Goal: Information Seeking & Learning: Learn about a topic

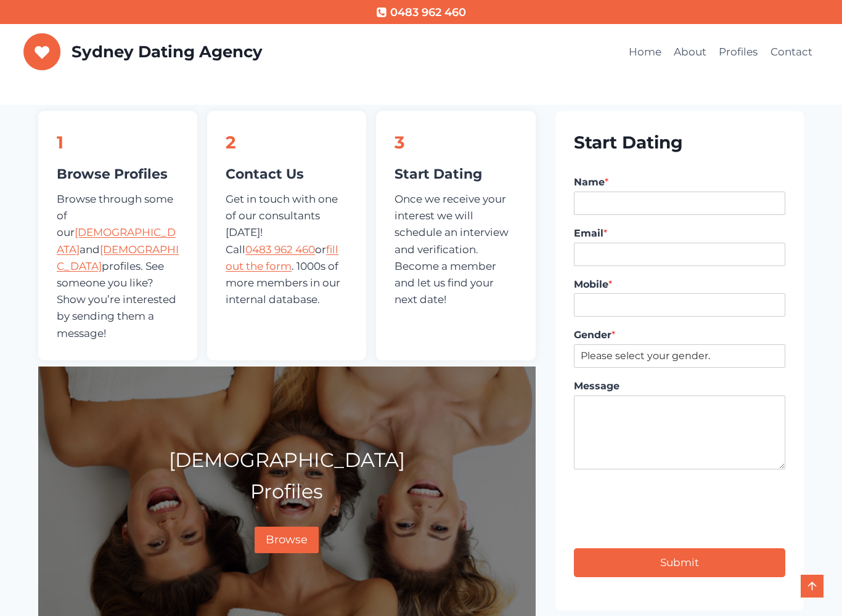
scroll to position [441, 0]
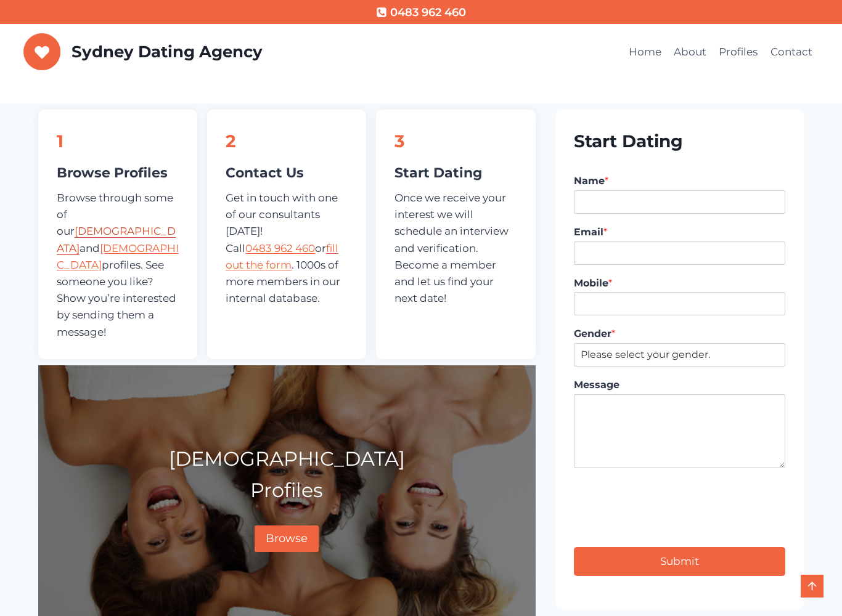
click at [110, 225] on link "[DEMOGRAPHIC_DATA]" at bounding box center [116, 239] width 119 height 29
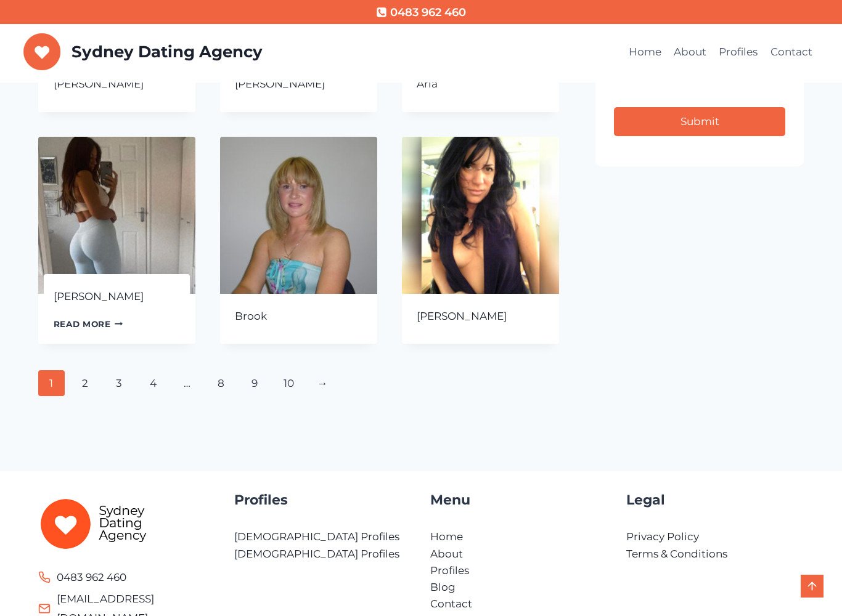
scroll to position [521, 0]
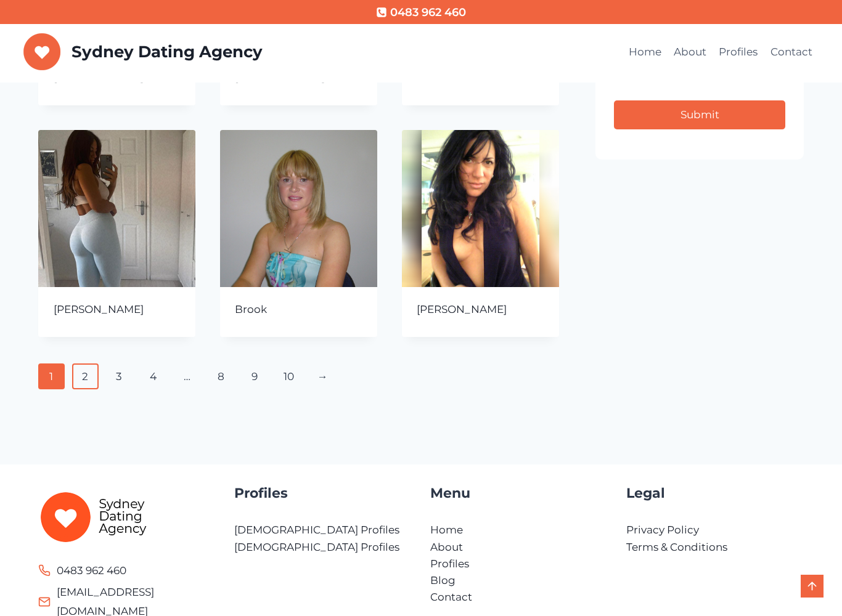
click at [83, 372] on link "2" at bounding box center [85, 377] width 27 height 26
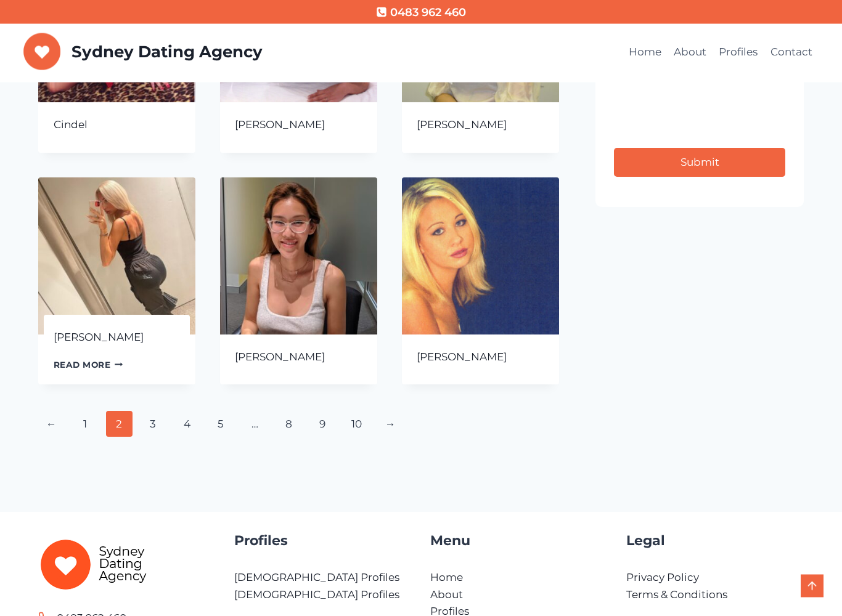
scroll to position [475, 0]
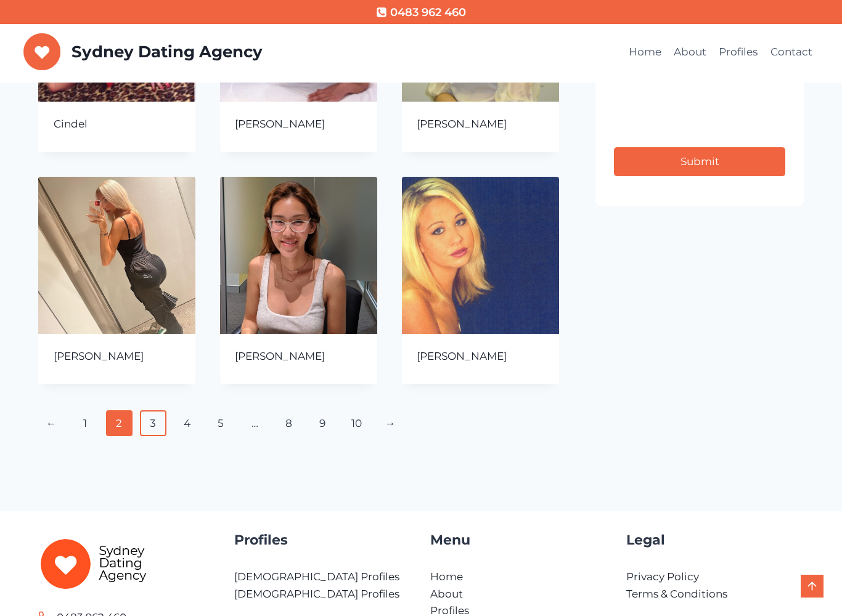
click at [147, 424] on link "3" at bounding box center [153, 423] width 27 height 26
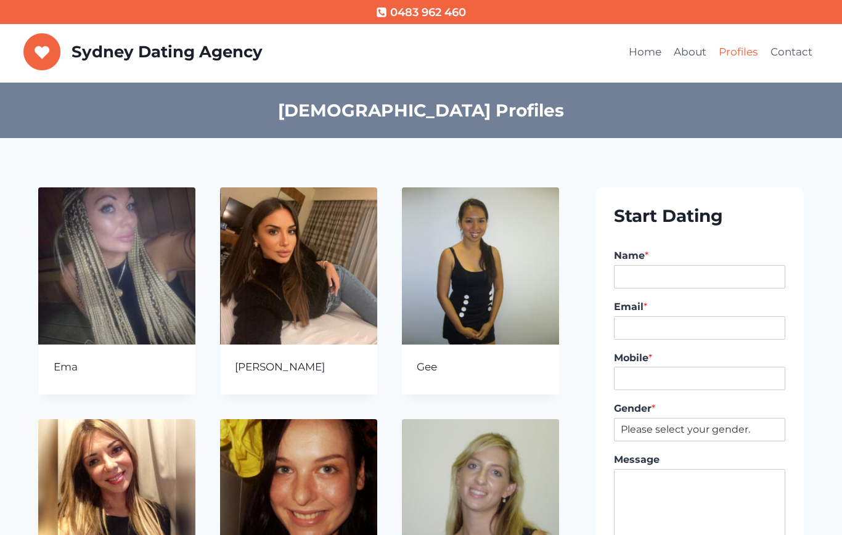
click at [742, 57] on link "Profiles" at bounding box center [737, 53] width 51 height 30
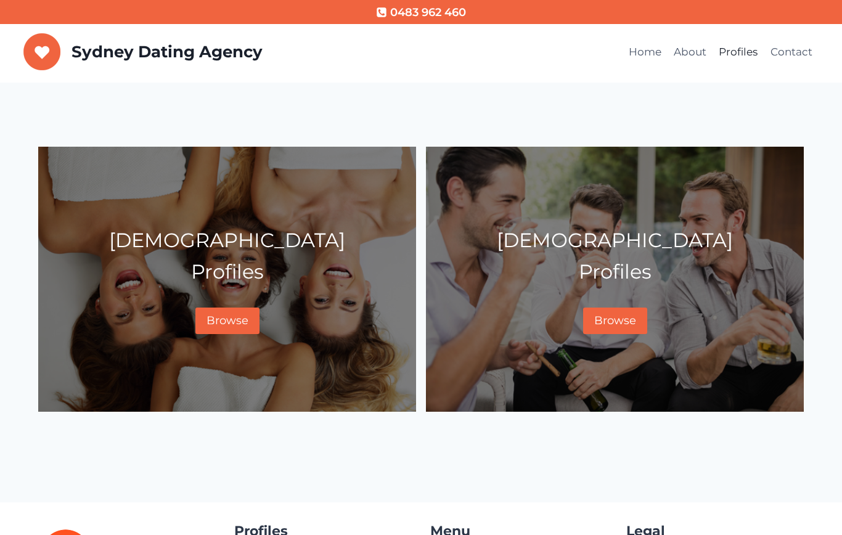
click at [316, 250] on p "[DEMOGRAPHIC_DATA] Profiles" at bounding box center [227, 255] width 357 height 63
click at [235, 316] on span "Browse" at bounding box center [227, 321] width 42 height 14
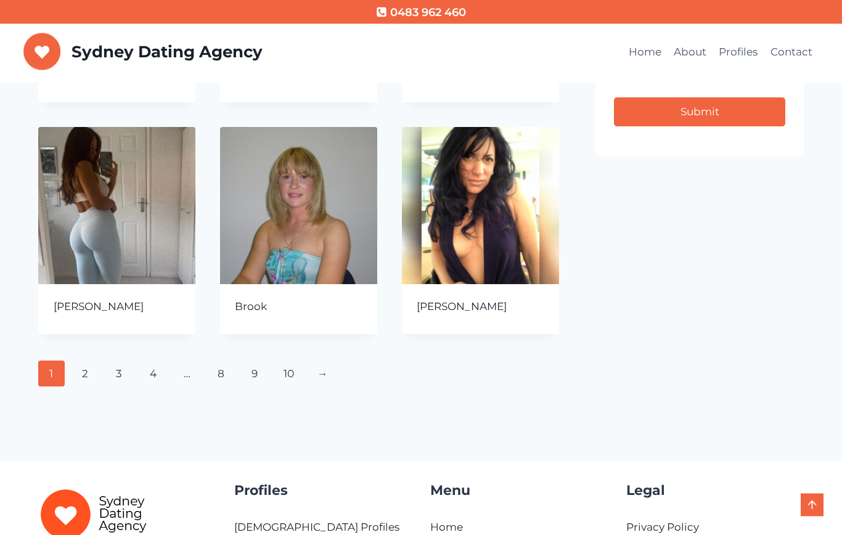
scroll to position [708, 0]
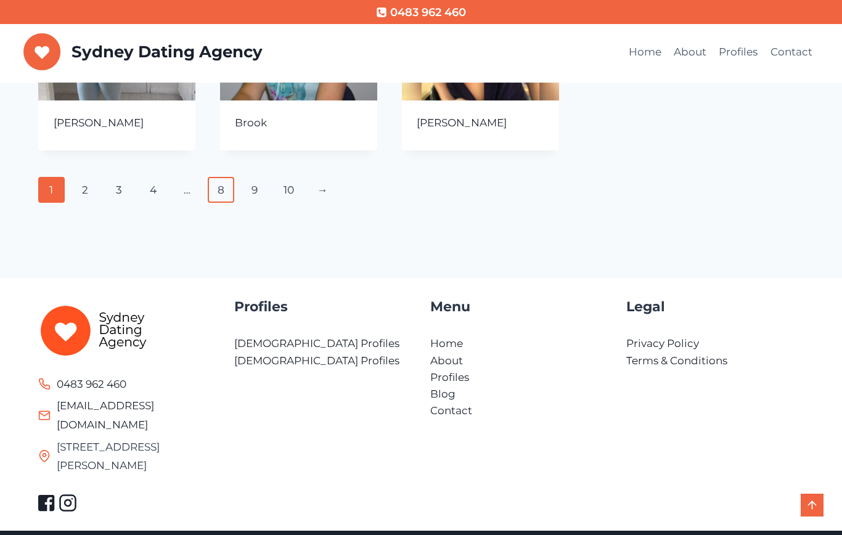
click at [216, 197] on link "8" at bounding box center [221, 190] width 27 height 26
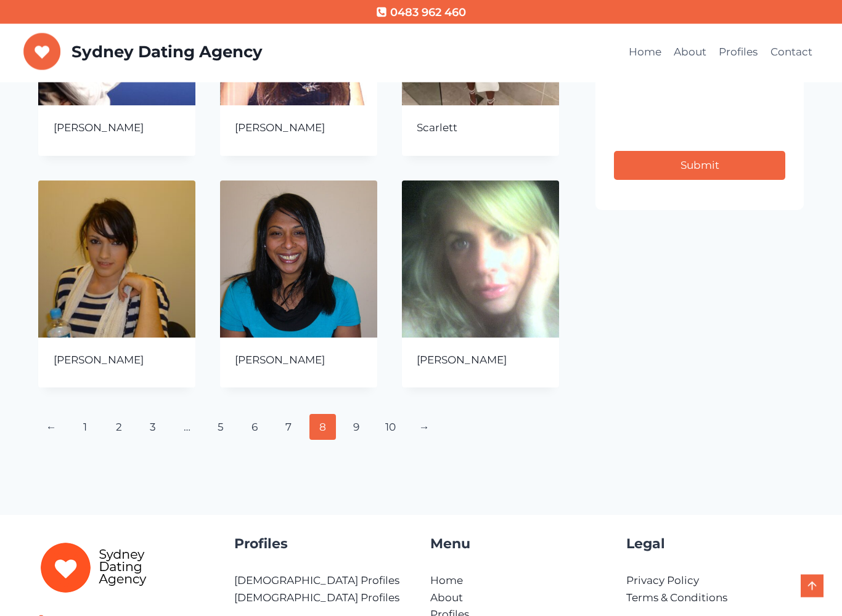
scroll to position [474, 0]
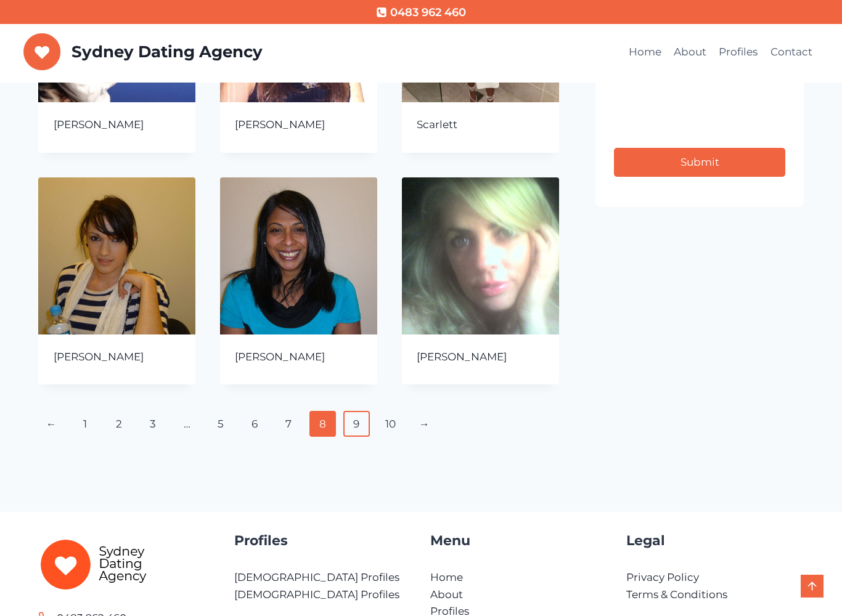
click at [362, 422] on link "9" at bounding box center [356, 424] width 27 height 26
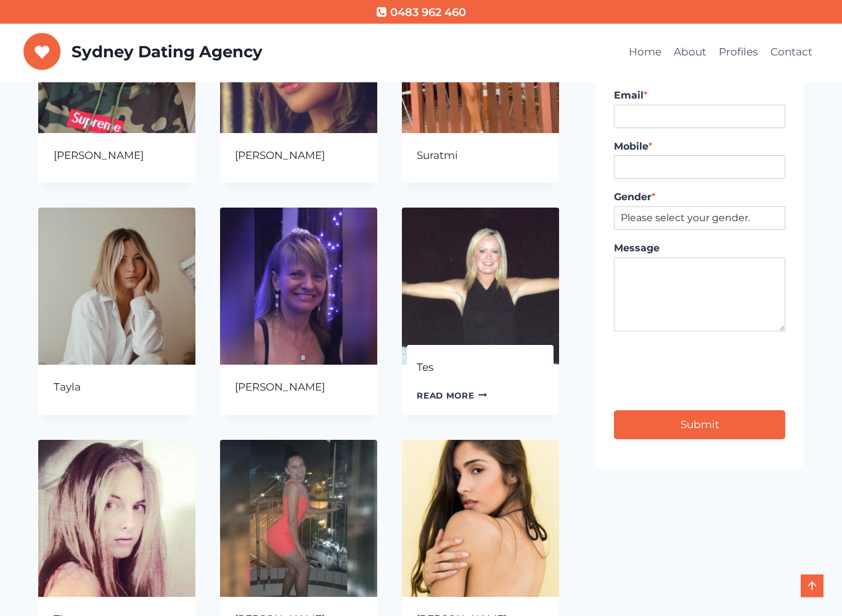
scroll to position [211, 0]
click at [443, 397] on link "Read more Continue Loading Done" at bounding box center [452, 395] width 70 height 18
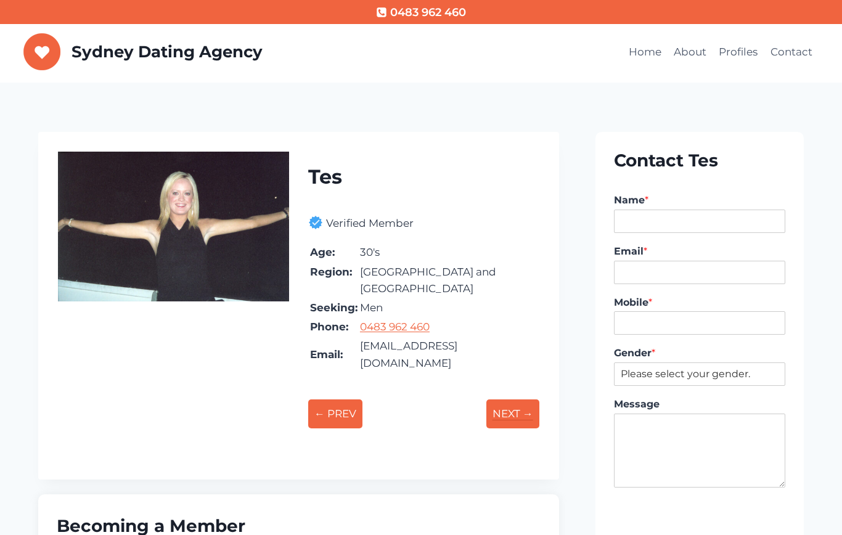
click at [518, 399] on p "NEXT →" at bounding box center [512, 413] width 53 height 29
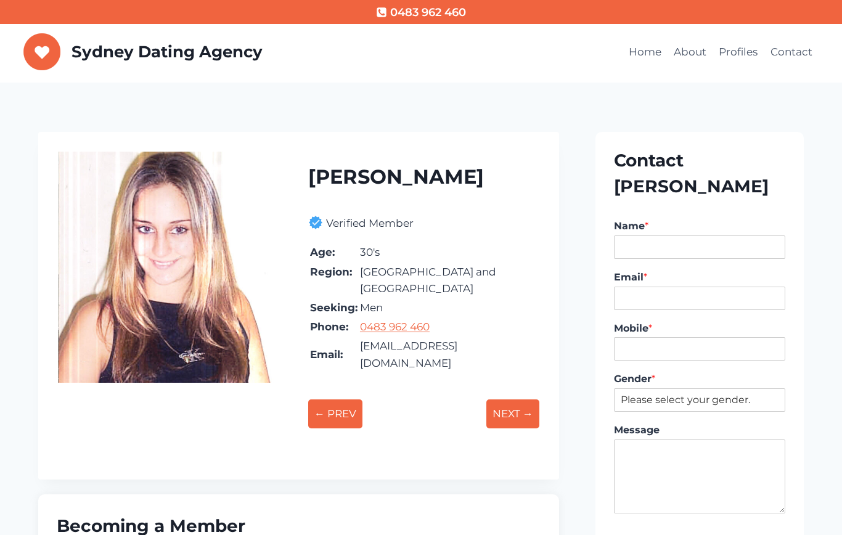
click at [518, 399] on p "NEXT →" at bounding box center [512, 413] width 53 height 29
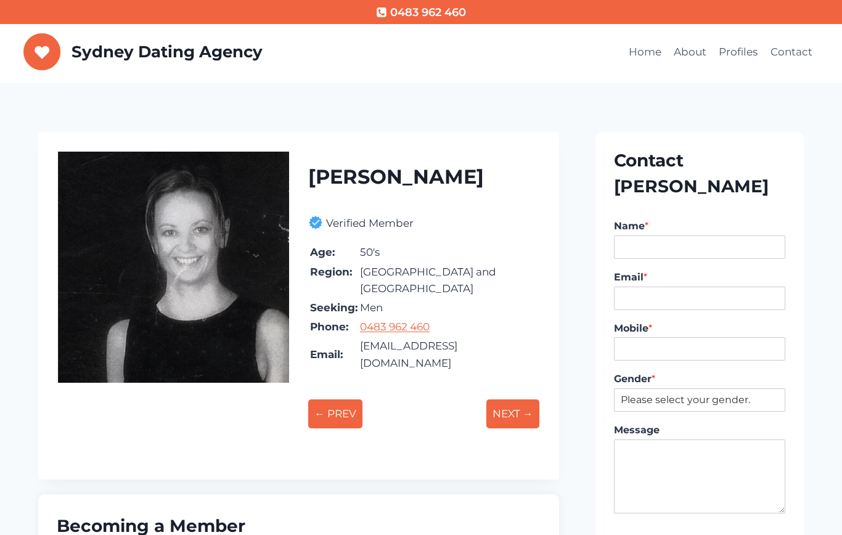
click at [518, 399] on p "NEXT →" at bounding box center [512, 413] width 53 height 29
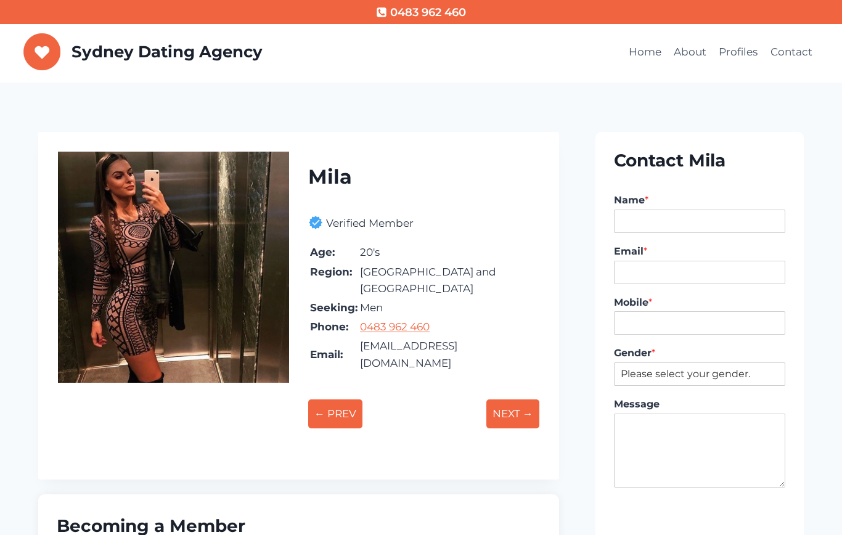
click at [518, 399] on p "NEXT →" at bounding box center [512, 413] width 53 height 29
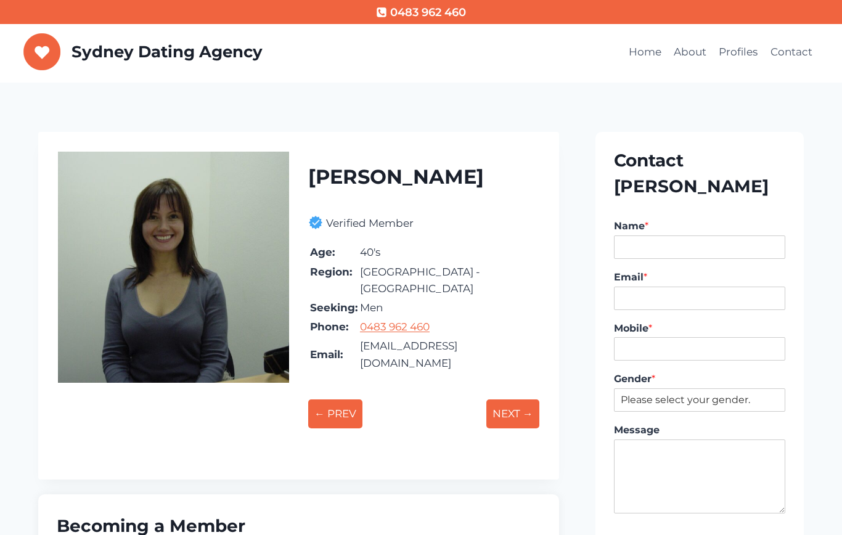
click at [518, 399] on p "NEXT →" at bounding box center [512, 413] width 53 height 29
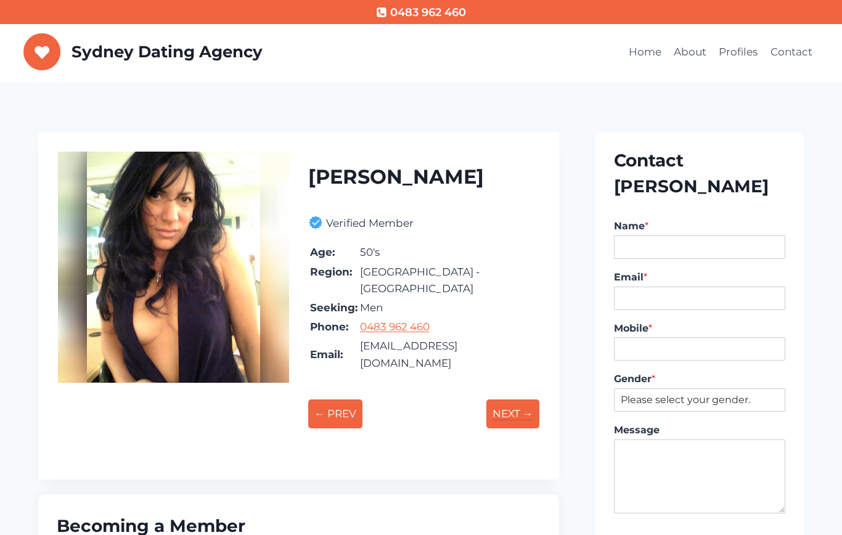
drag, startPoint x: 0, startPoint y: 0, endPoint x: 518, endPoint y: 378, distance: 640.9
click at [518, 399] on p "NEXT →" at bounding box center [512, 413] width 53 height 29
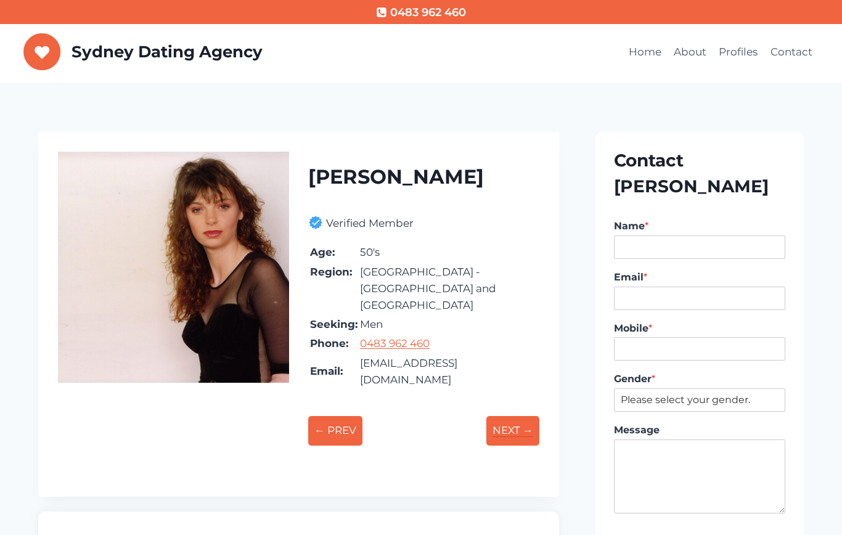
click at [515, 416] on p "NEXT →" at bounding box center [512, 430] width 53 height 29
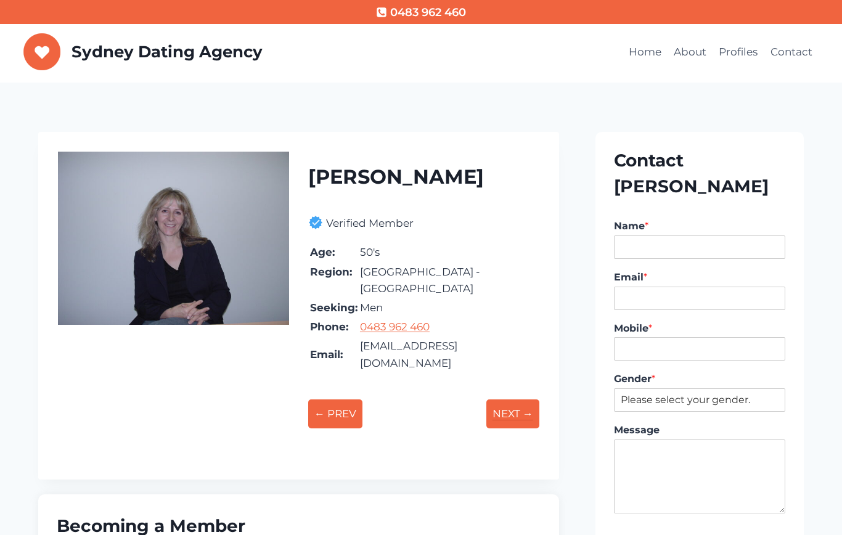
drag, startPoint x: 0, startPoint y: 0, endPoint x: 515, endPoint y: 391, distance: 646.2
click at [515, 399] on p "NEXT →" at bounding box center [512, 413] width 53 height 29
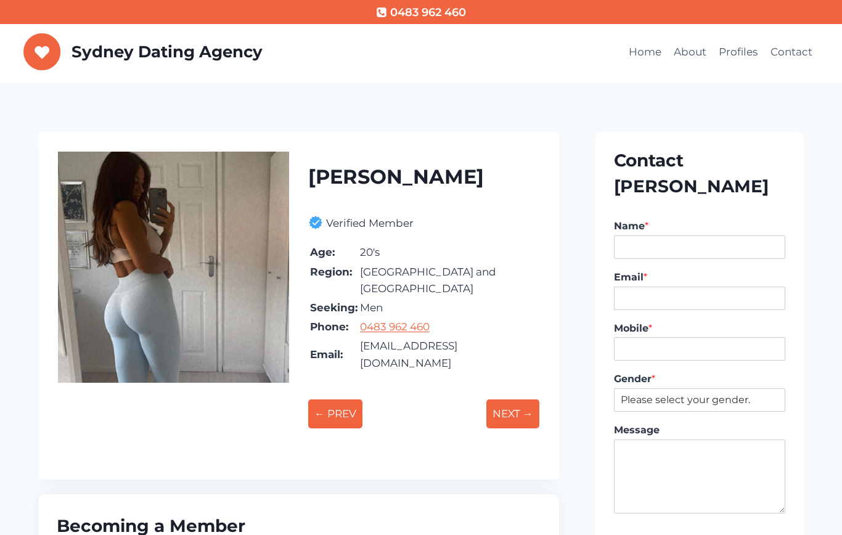
click at [515, 399] on p "NEXT →" at bounding box center [512, 413] width 53 height 29
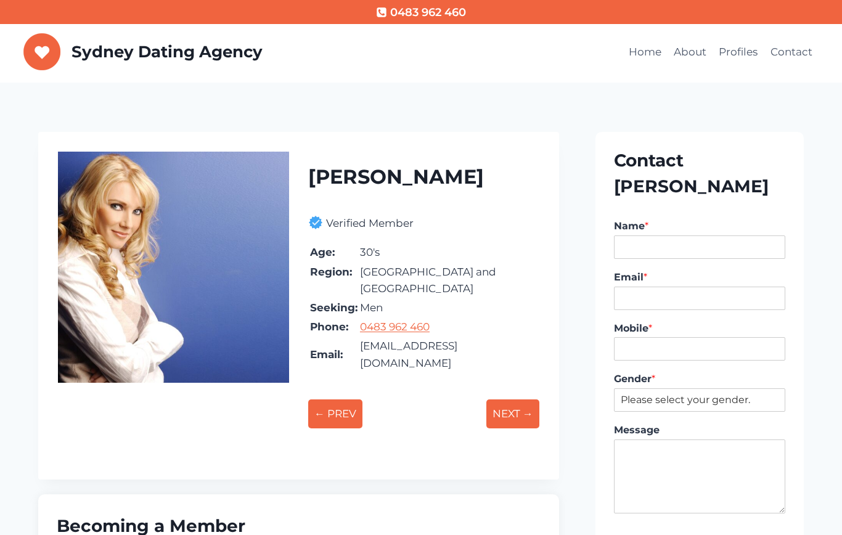
click at [515, 399] on p "NEXT →" at bounding box center [512, 413] width 53 height 29
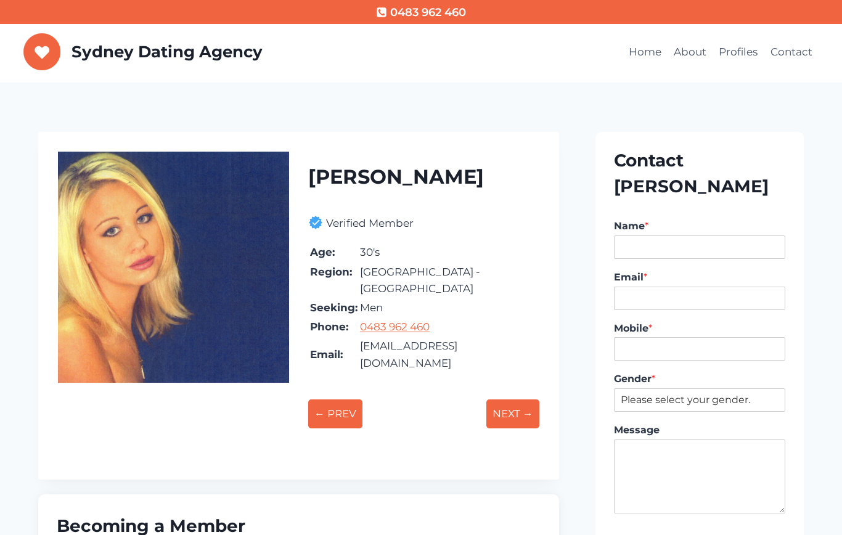
click at [515, 399] on p "NEXT →" at bounding box center [512, 413] width 53 height 29
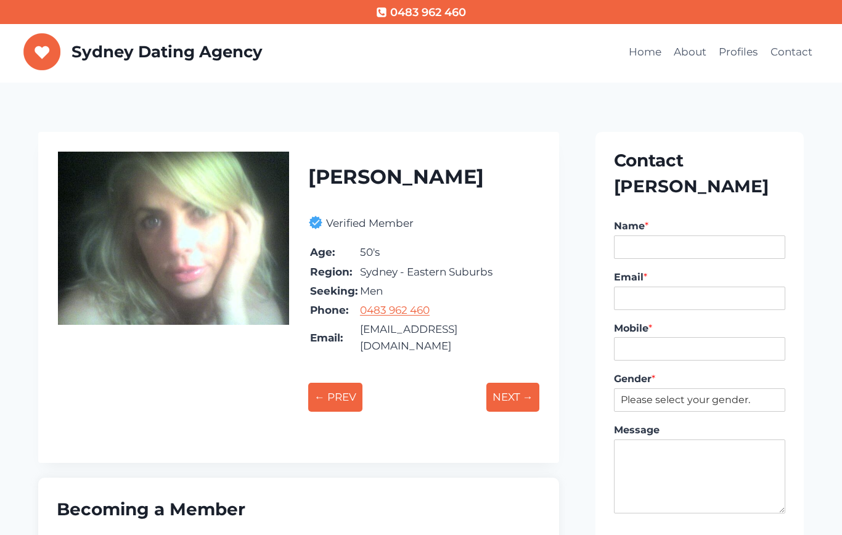
click at [515, 391] on p "NEXT →" at bounding box center [512, 397] width 53 height 29
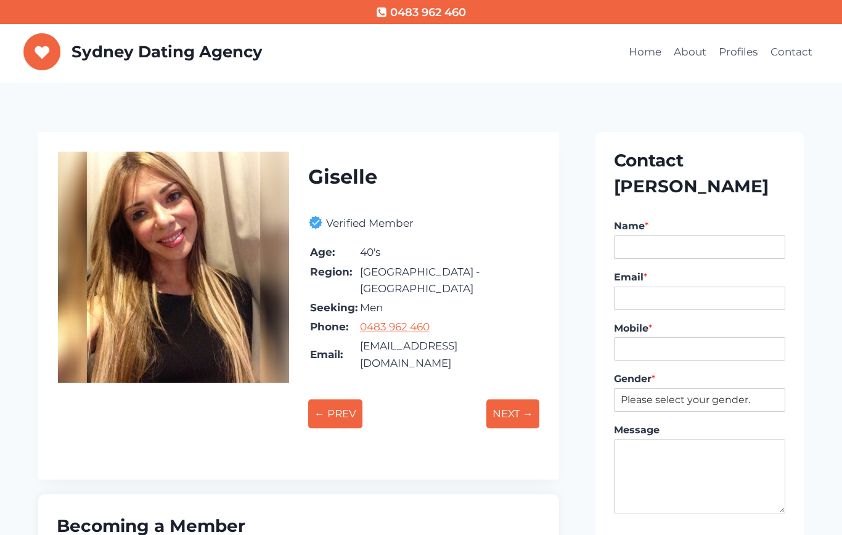
click at [515, 399] on p "NEXT →" at bounding box center [512, 413] width 53 height 29
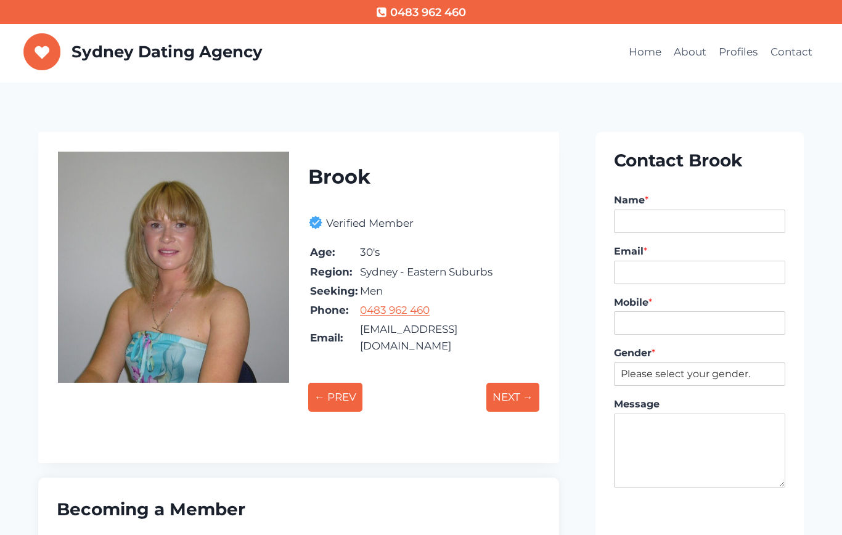
click at [515, 391] on p "NEXT →" at bounding box center [512, 397] width 53 height 29
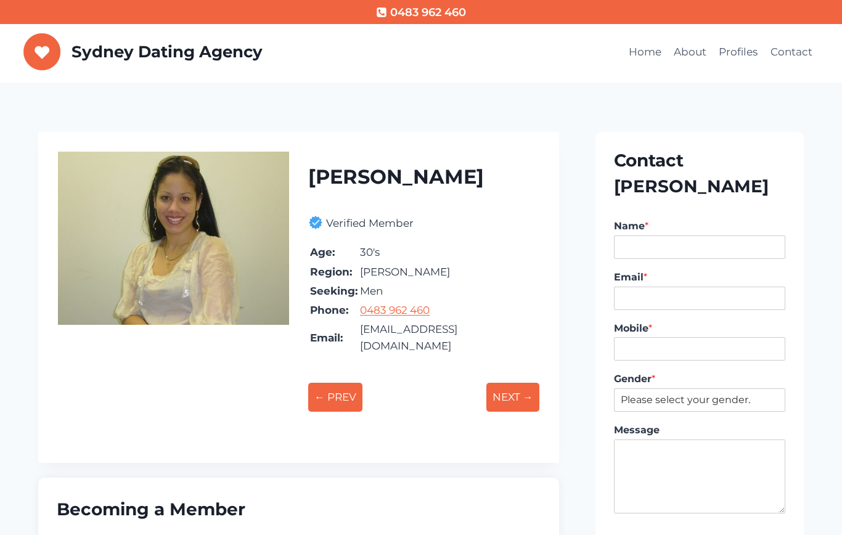
click at [515, 391] on p "NEXT →" at bounding box center [512, 397] width 53 height 29
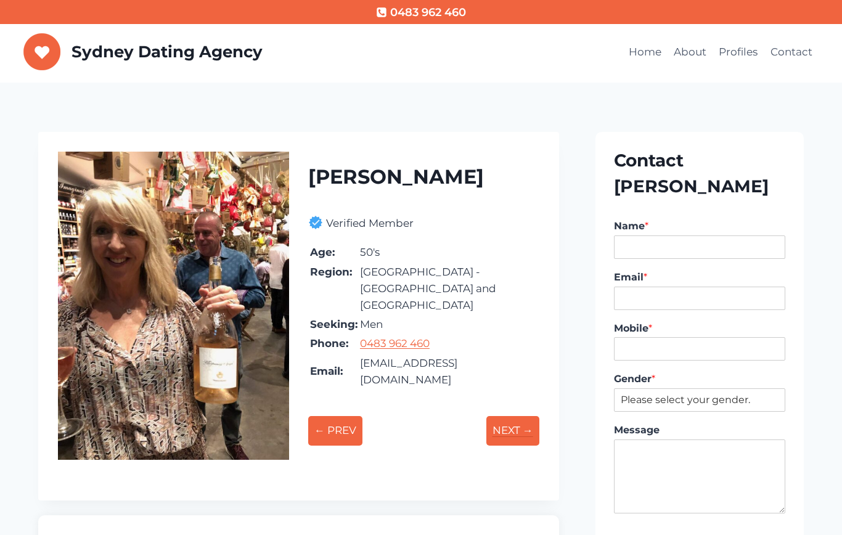
click at [510, 416] on p "NEXT →" at bounding box center [512, 430] width 53 height 29
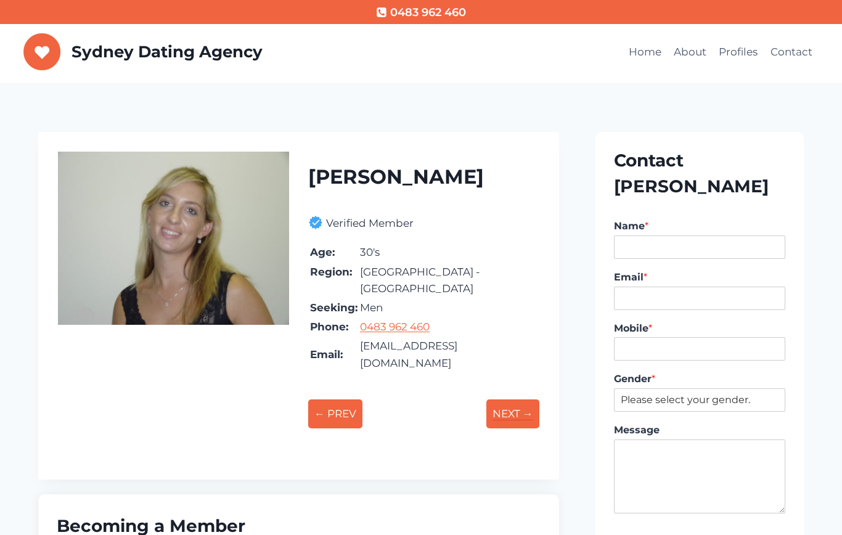
click at [512, 399] on p "NEXT →" at bounding box center [512, 413] width 53 height 29
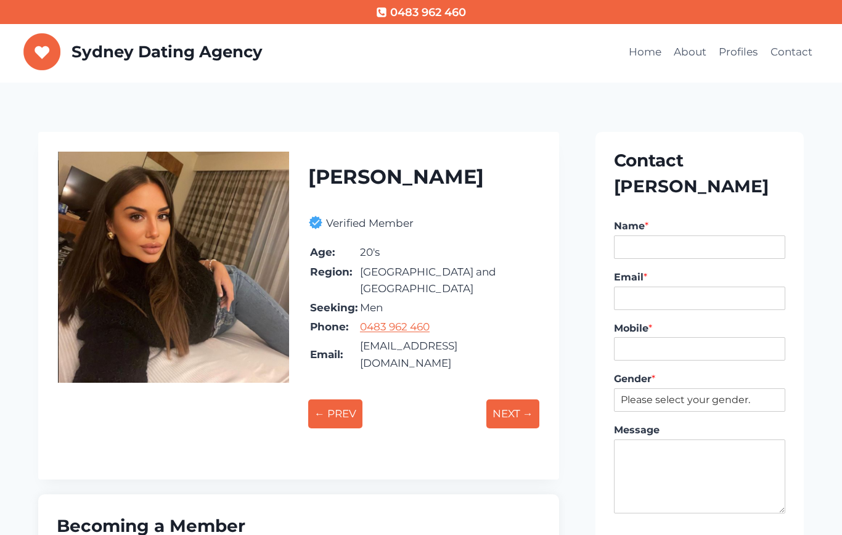
click at [512, 399] on p "NEXT →" at bounding box center [512, 413] width 53 height 29
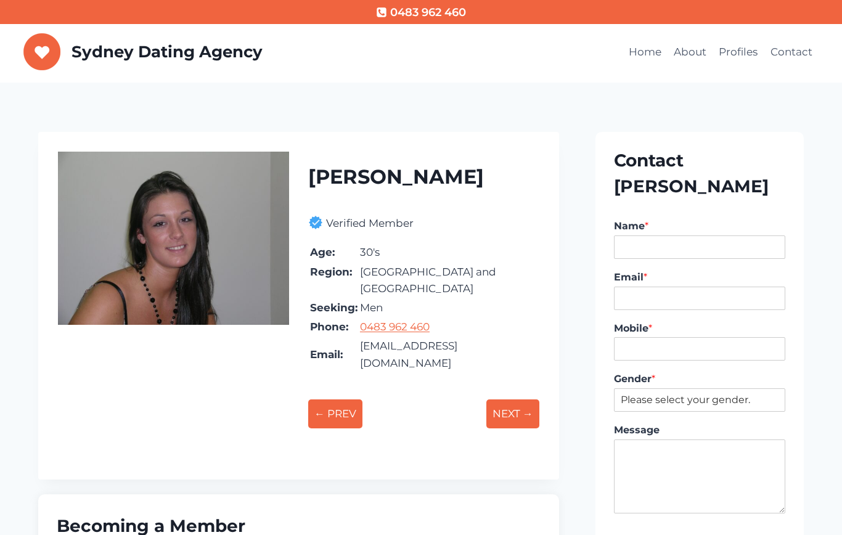
click at [512, 399] on p "NEXT →" at bounding box center [512, 413] width 53 height 29
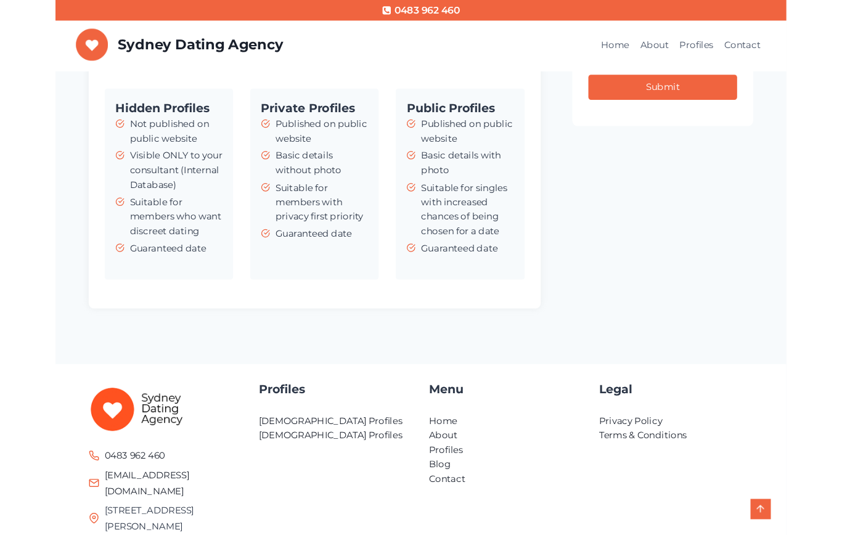
scroll to position [541, 0]
